Goal: Obtain resource: Download file/media

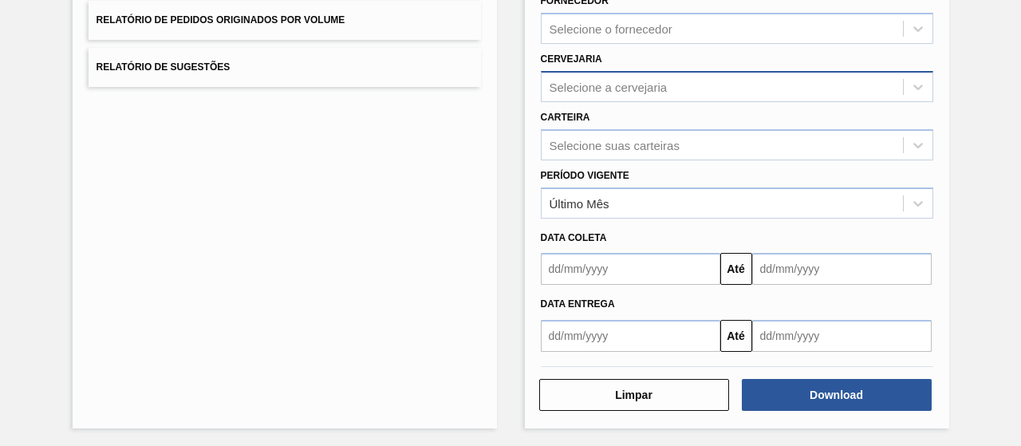
scroll to position [131, 0]
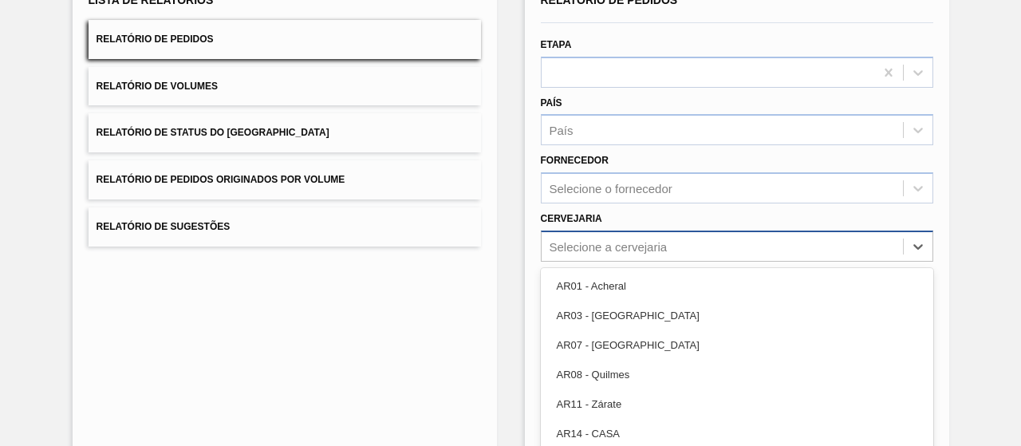
click at [650, 243] on div "option AR03 - Corrientes focused, 2 of 93. 93 results available. Use Up and Dow…" at bounding box center [737, 246] width 393 height 31
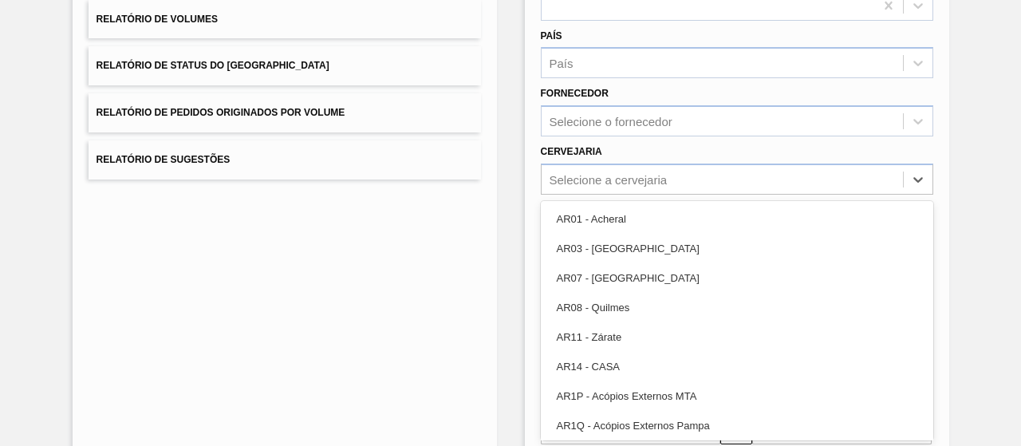
click at [440, 278] on div "Lista de Relatórios Relatório de Pedidos Relatório de Volumes Relatório de Stat…" at bounding box center [285, 213] width 425 height 615
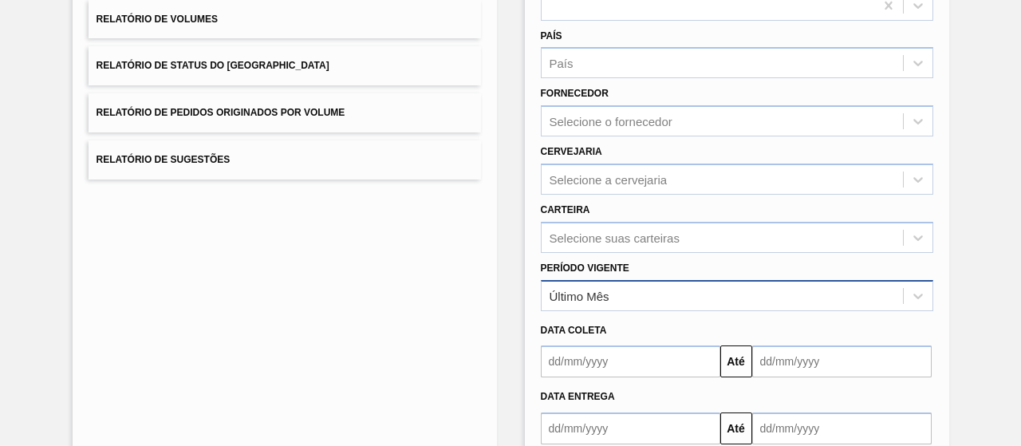
click at [610, 298] on div "Último Mês" at bounding box center [722, 295] width 361 height 23
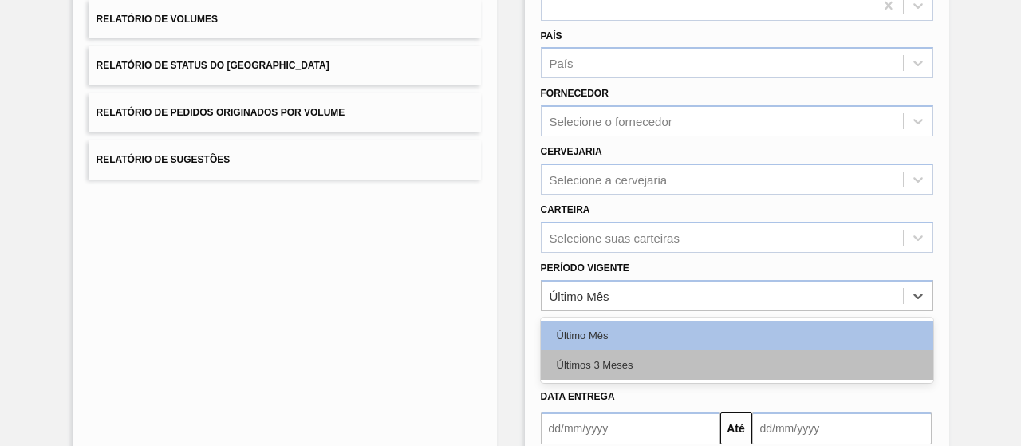
click at [643, 355] on div "Últimos 3 Meses" at bounding box center [737, 365] width 393 height 30
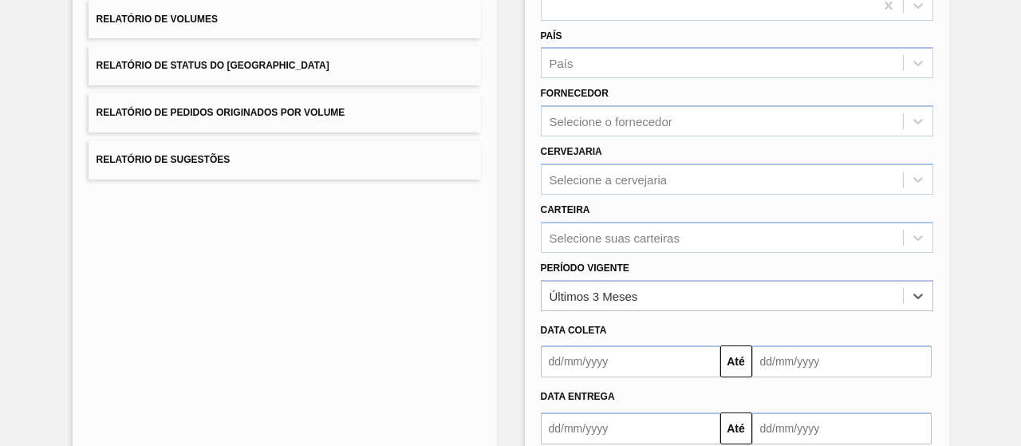
click at [594, 369] on input "text" at bounding box center [631, 362] width 180 height 32
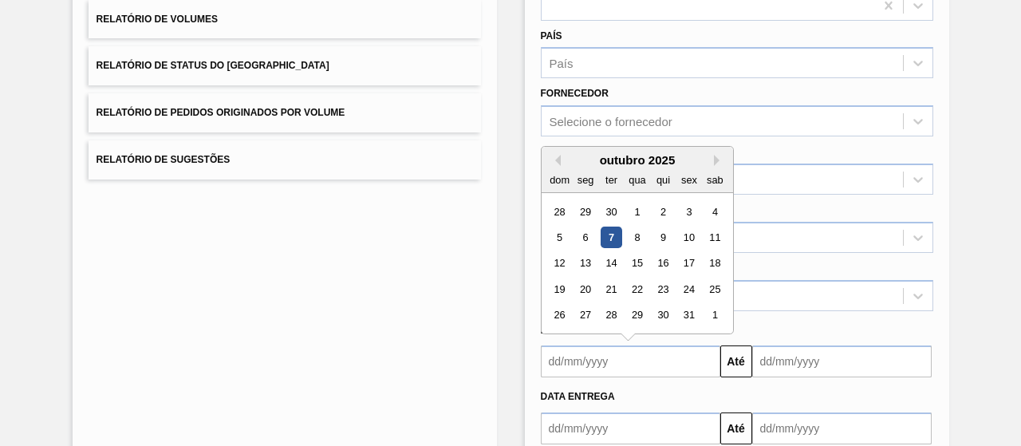
click at [555, 164] on div "outubro 2025" at bounding box center [638, 160] width 192 height 14
click at [552, 158] on button "Previous Month" at bounding box center [555, 160] width 11 height 11
click at [592, 216] on div "1" at bounding box center [586, 212] width 22 height 22
type input "[DATE]"
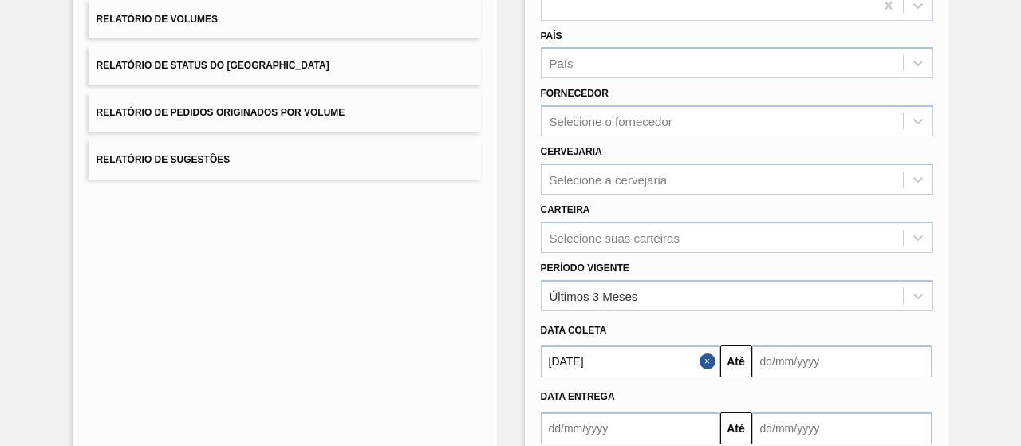
click at [787, 365] on input "text" at bounding box center [842, 362] width 180 height 32
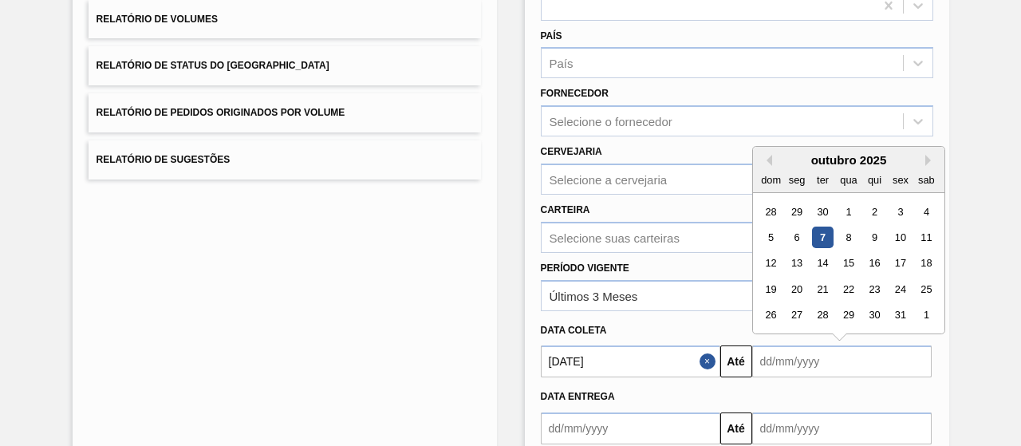
click at [820, 240] on div "7" at bounding box center [823, 238] width 22 height 22
type input "[DATE]"
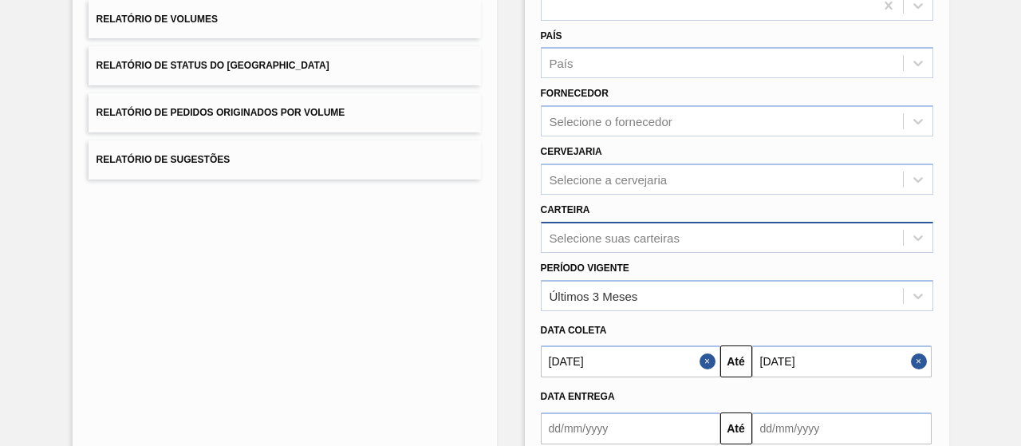
click at [592, 232] on div "Selecione suas carteiras" at bounding box center [737, 237] width 393 height 31
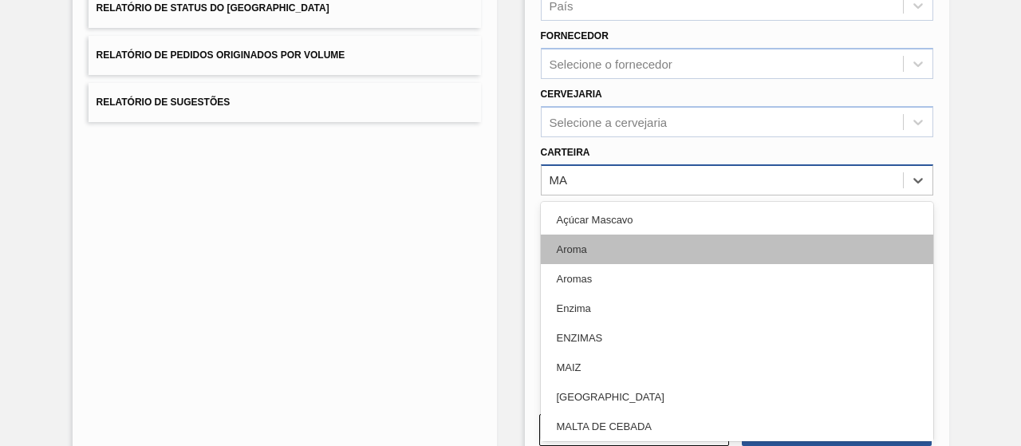
type input "MAL"
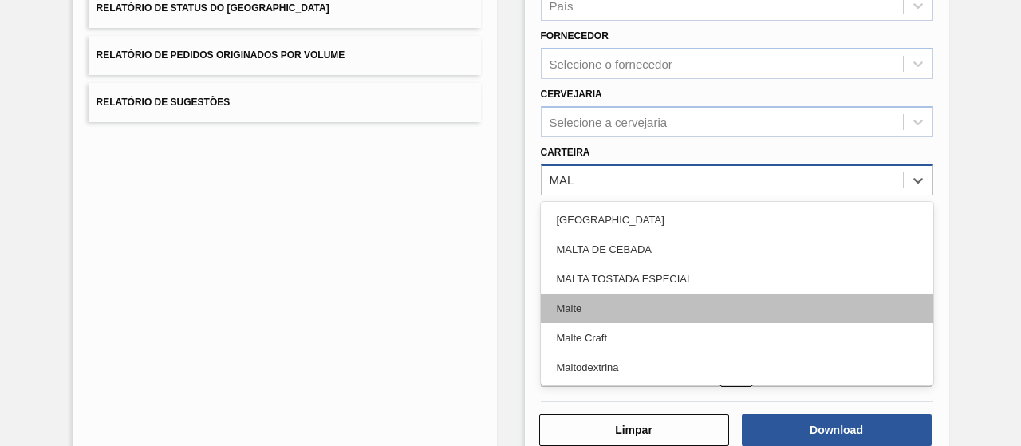
click at [605, 303] on div "Malte" at bounding box center [737, 309] width 393 height 30
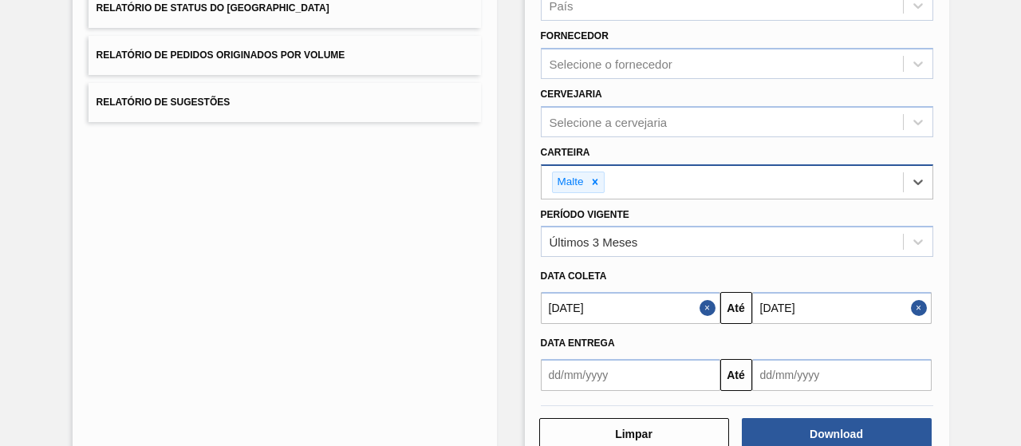
scroll to position [294, 0]
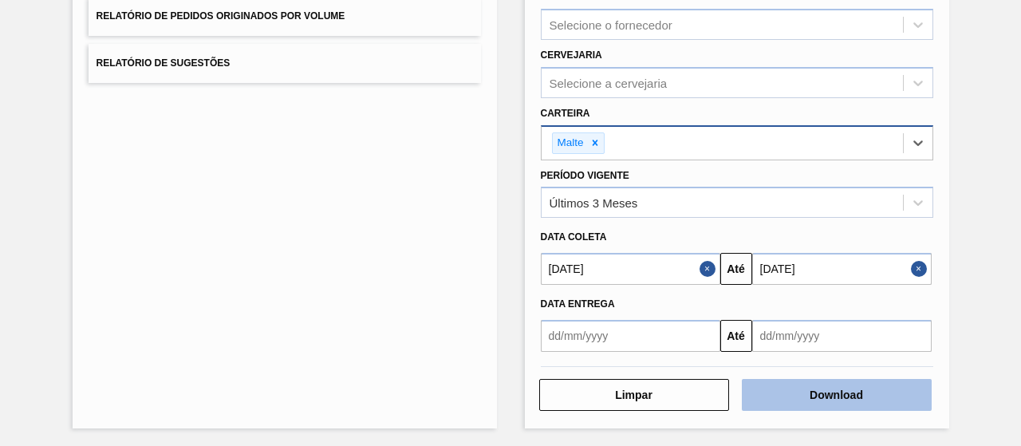
click at [879, 396] on button "Download" at bounding box center [837, 395] width 190 height 32
